Goal: Download file/media

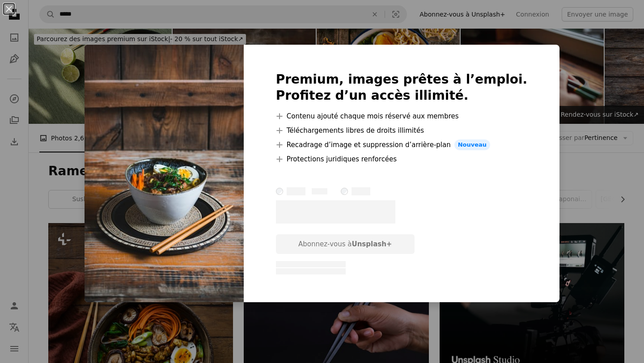
scroll to position [6420, 0]
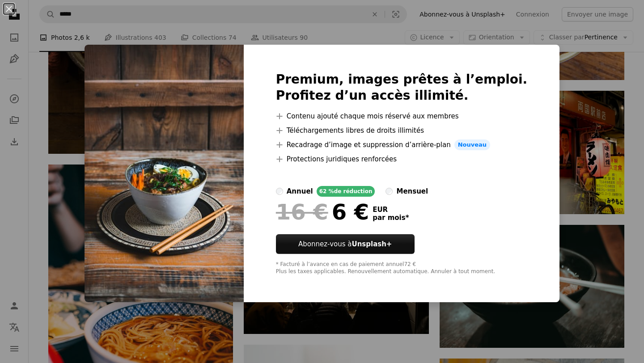
click at [580, 82] on div "An X shape Premium, images prêtes à l’emploi. Profitez d’un accès illimité. A p…" at bounding box center [322, 181] width 644 height 363
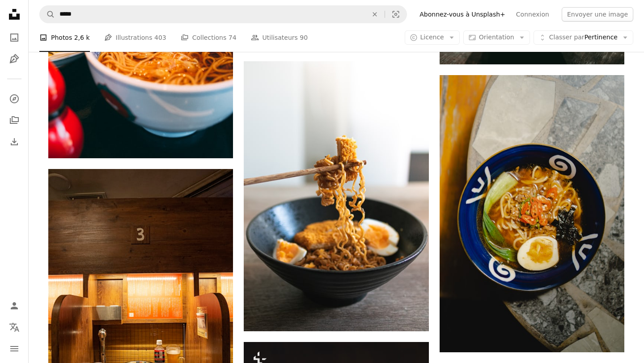
scroll to position [6701, 0]
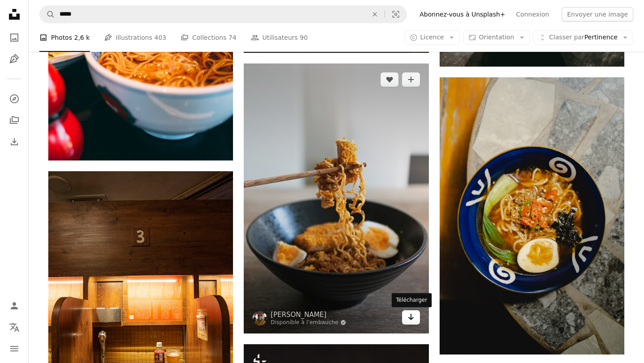
click at [408, 316] on icon "Arrow pointing down" at bounding box center [410, 317] width 7 height 11
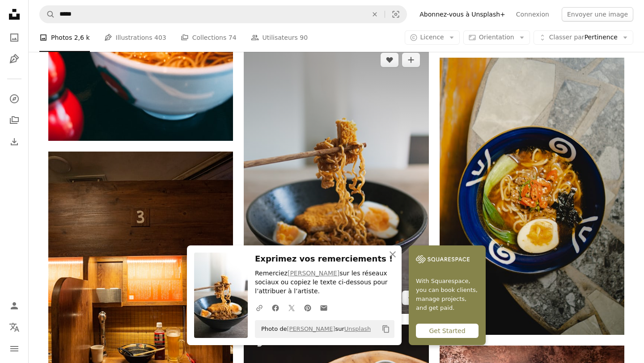
scroll to position [6738, 0]
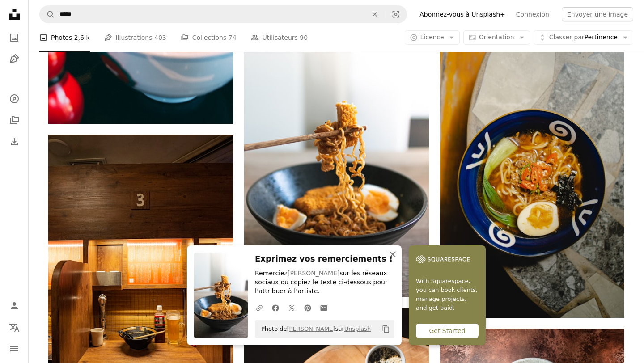
click at [393, 254] on icon "An X shape" at bounding box center [392, 254] width 11 height 11
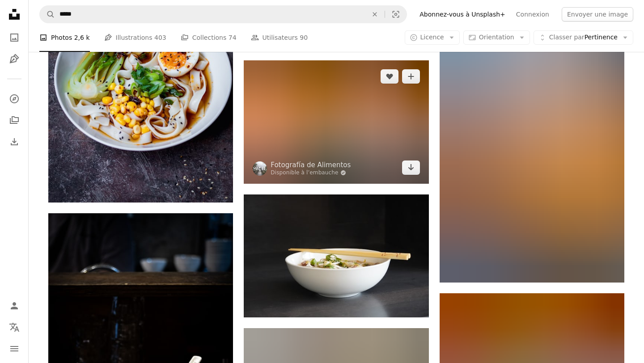
scroll to position [13069, 0]
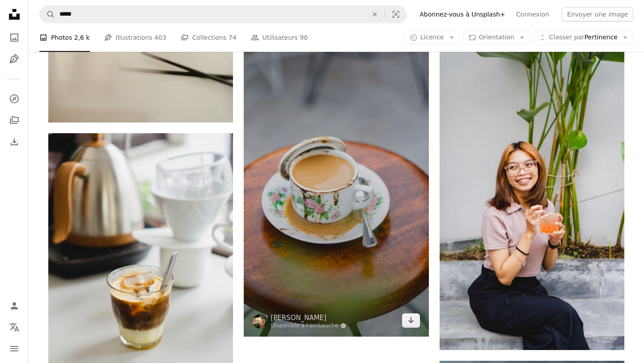
click at [292, 203] on img at bounding box center [336, 172] width 185 height 329
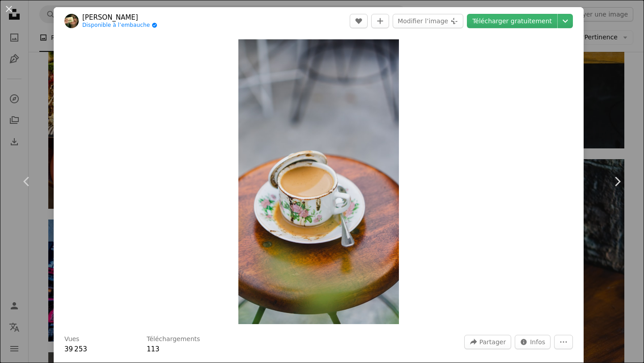
scroll to position [7, 0]
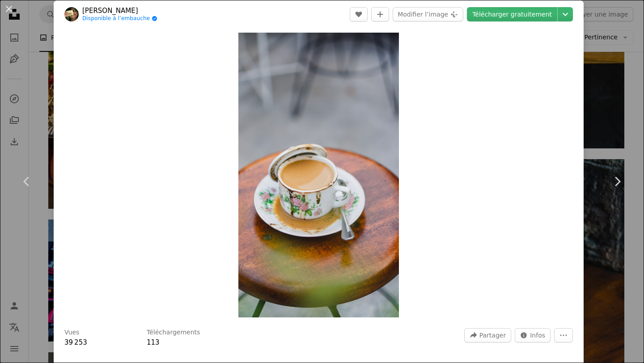
click at [613, 28] on div "An X shape Chevron left Chevron right [PERSON_NAME] Disponible à l’embauche A c…" at bounding box center [322, 181] width 644 height 363
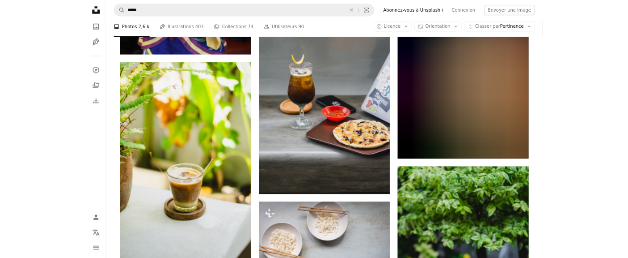
scroll to position [26442, 0]
